Goal: Task Accomplishment & Management: Use online tool/utility

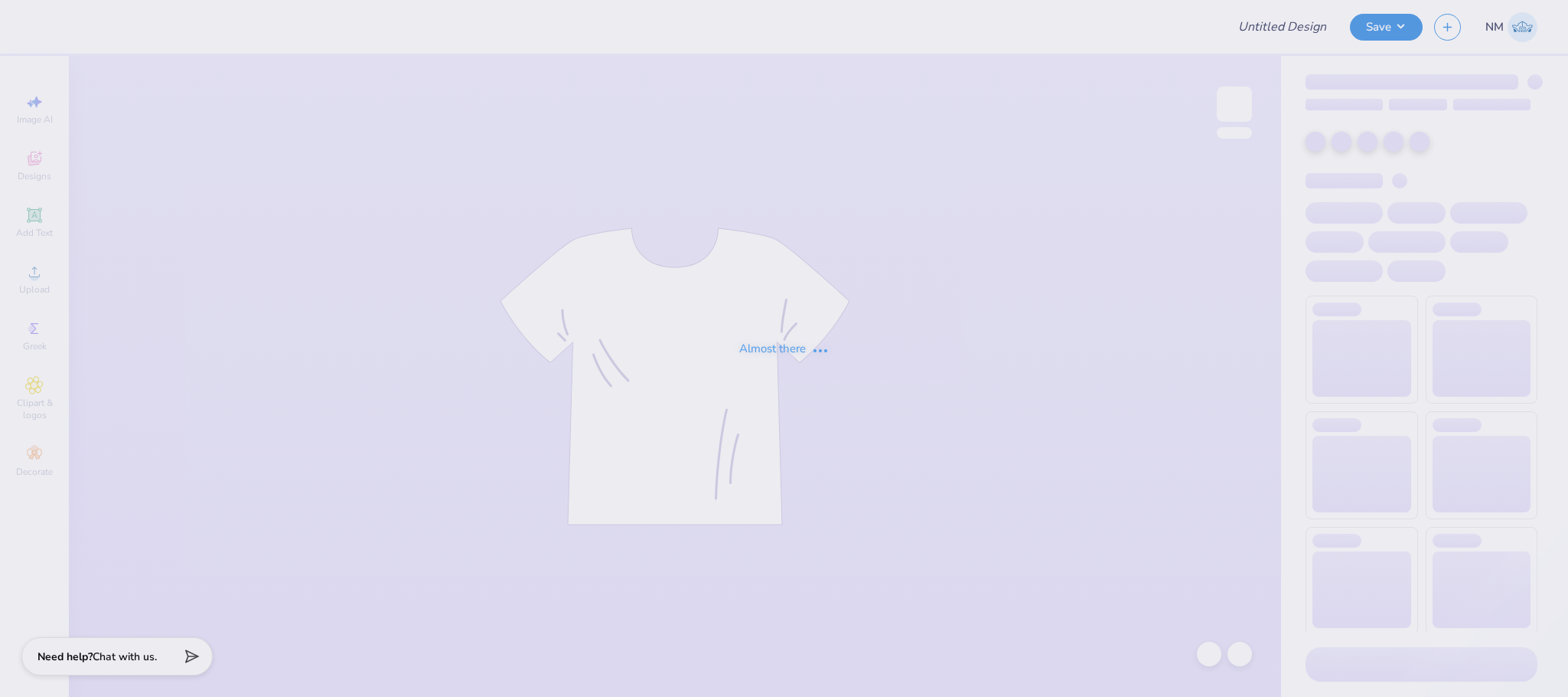
type input "PBVS Gameday Merch"
type input "24"
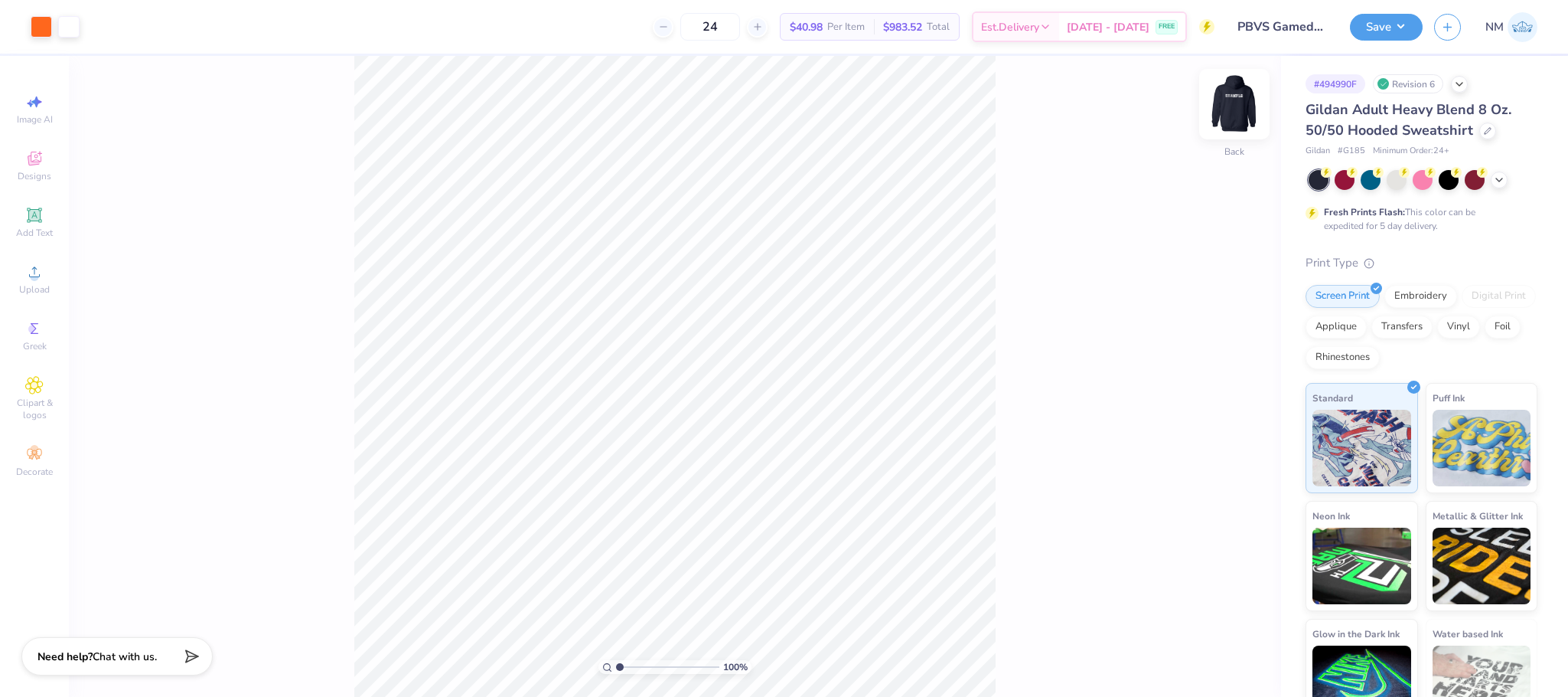
click at [1243, 92] on img at bounding box center [1234, 104] width 61 height 61
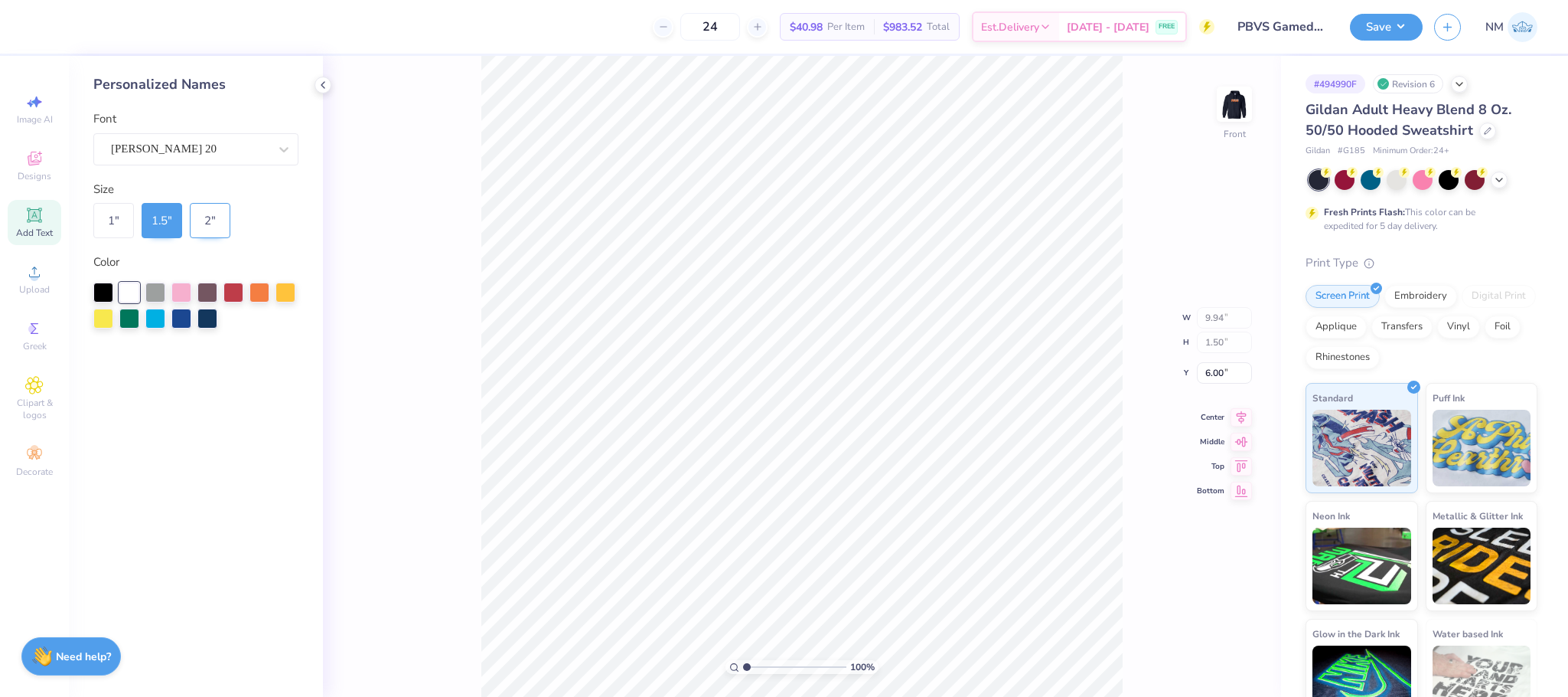
click at [209, 216] on div "2 "" at bounding box center [210, 220] width 40 height 35
type input "13.26"
type input "2.00"
type input "6.04"
type input "6.00"
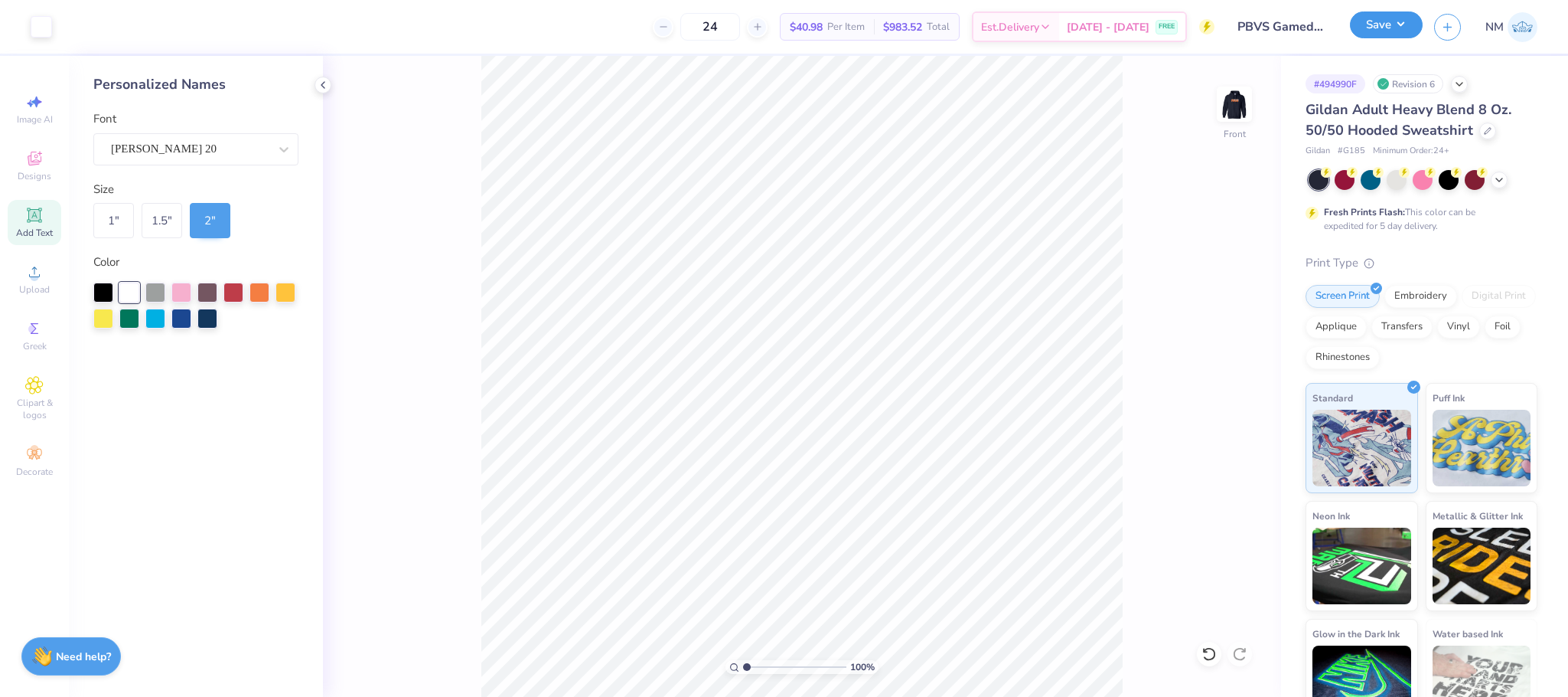
click at [1369, 22] on button "Save" at bounding box center [1386, 25] width 73 height 27
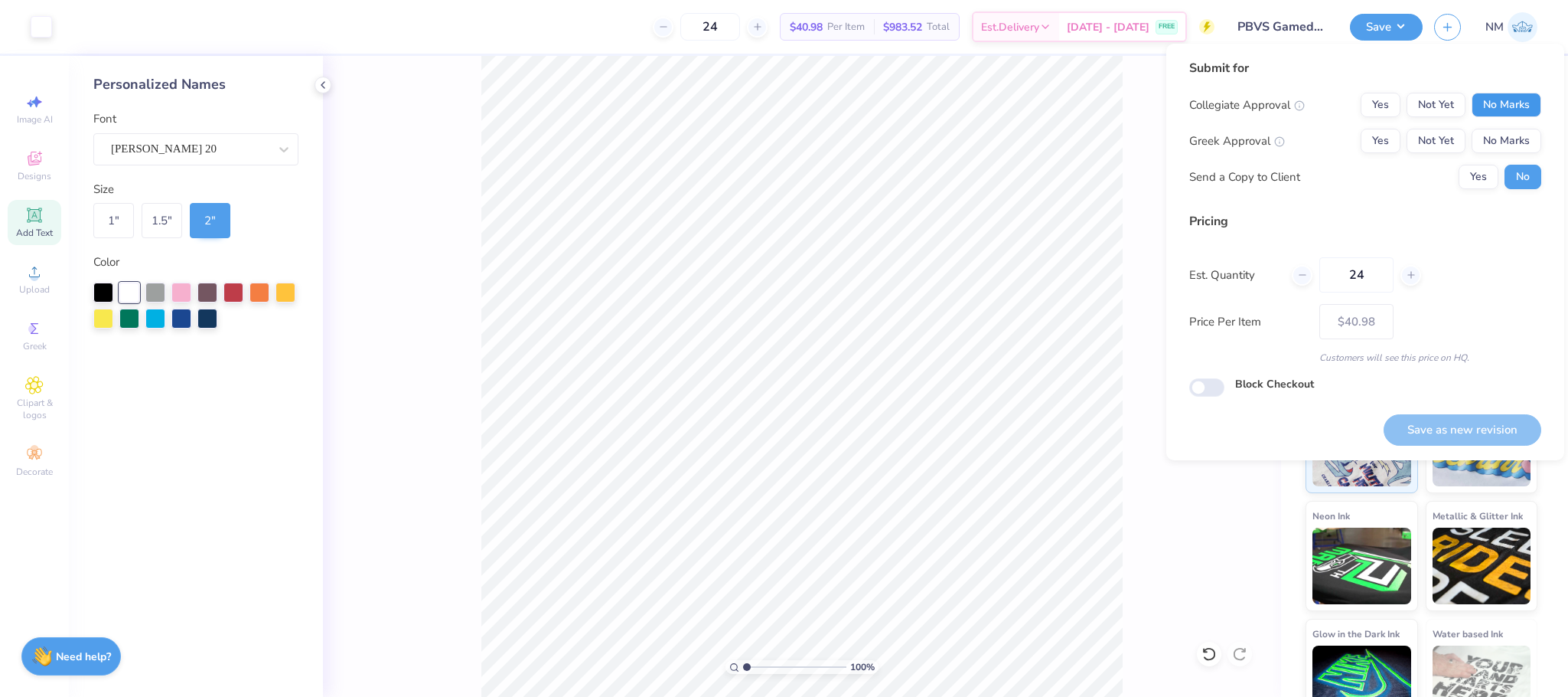
click at [1486, 110] on button "No Marks" at bounding box center [1506, 105] width 70 height 25
click at [1506, 138] on button "No Marks" at bounding box center [1506, 141] width 70 height 25
click at [1517, 423] on button "Save as new revision" at bounding box center [1462, 430] width 158 height 32
type input "$40.98"
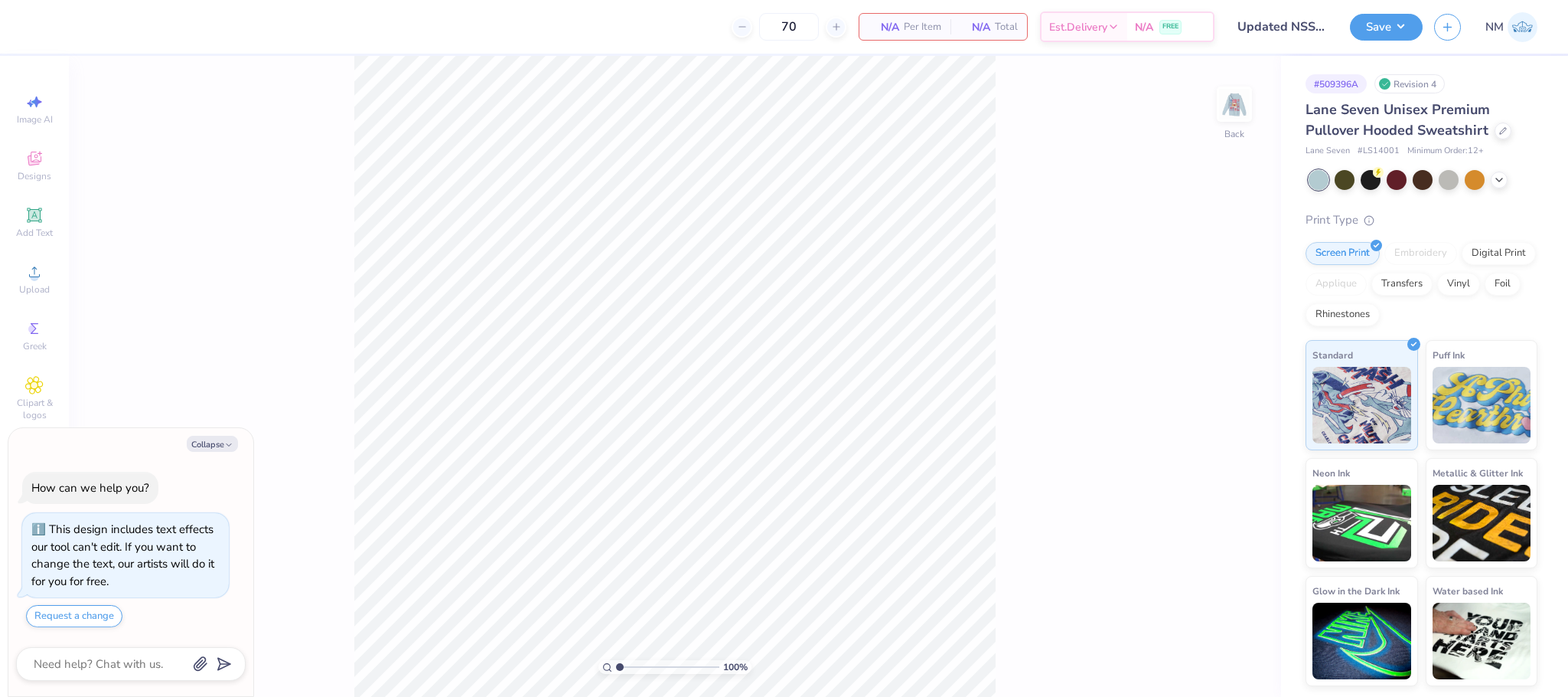
type textarea "x"
